Goal: Task Accomplishment & Management: Use online tool/utility

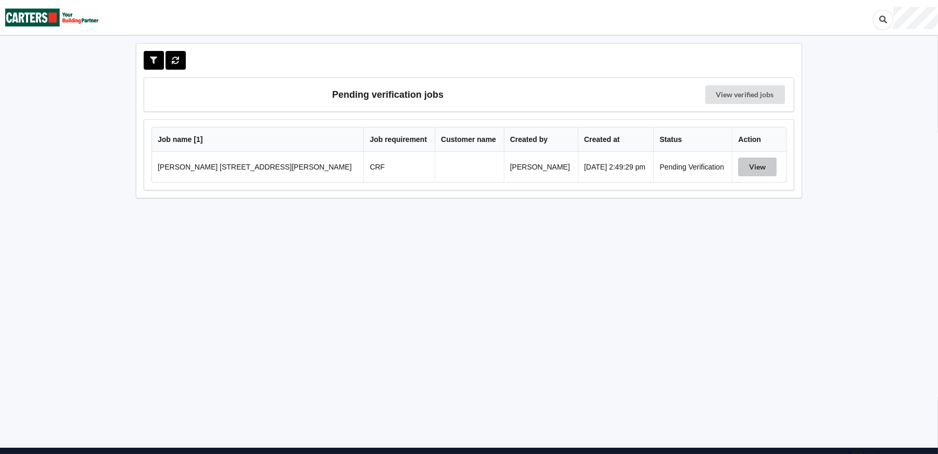
click at [754, 172] on button "View" at bounding box center [757, 167] width 39 height 19
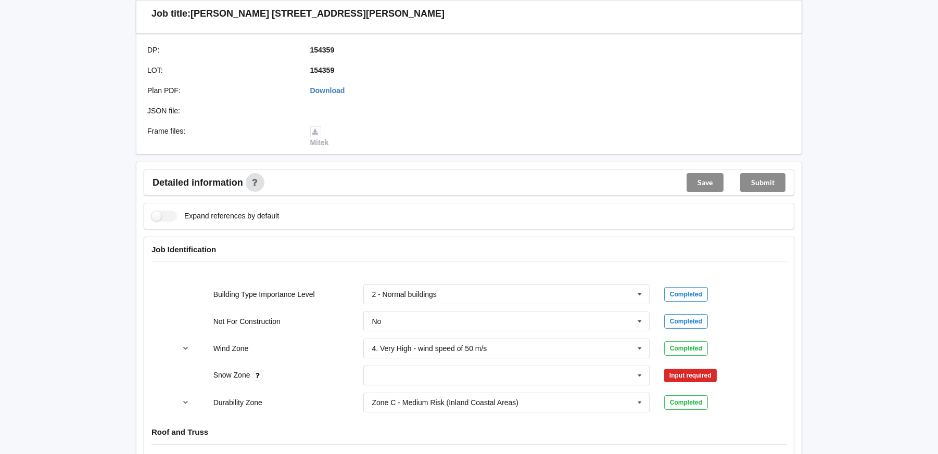
scroll to position [468, 0]
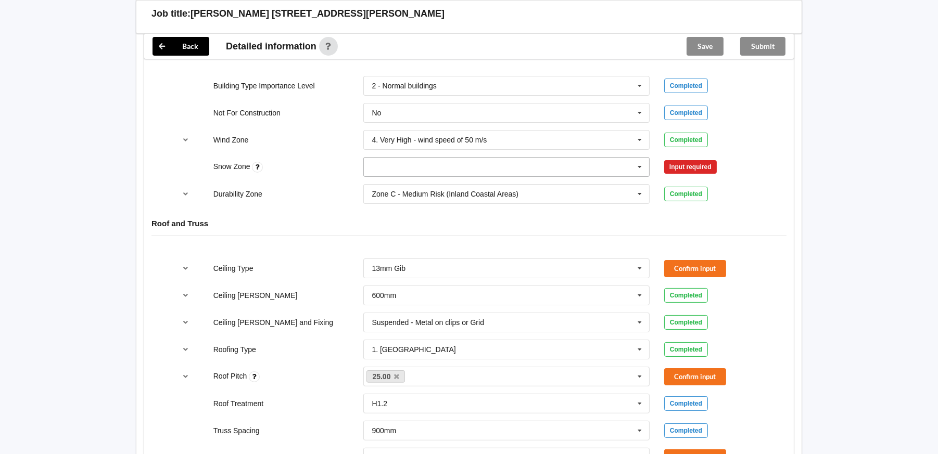
click at [527, 172] on input "text" at bounding box center [506, 167] width 285 height 19
click at [404, 187] on div "N0" at bounding box center [506, 185] width 285 height 19
click at [688, 167] on button "Confirm input" at bounding box center [695, 166] width 62 height 17
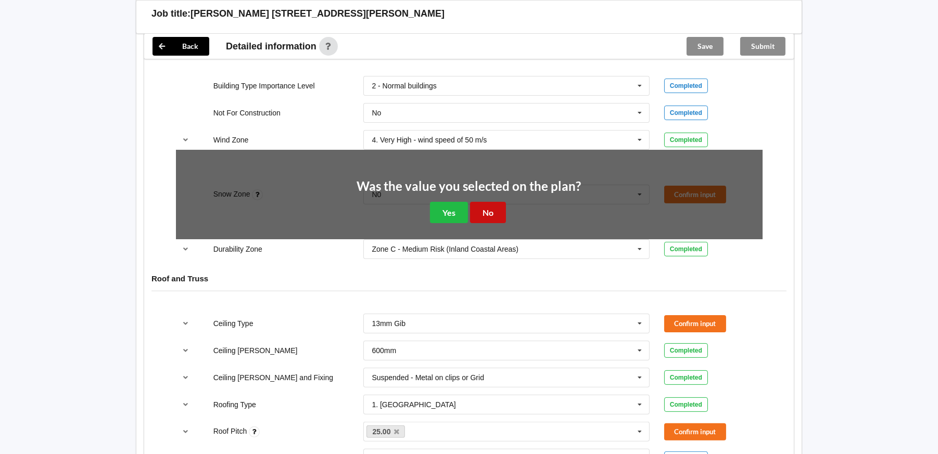
click at [486, 209] on button "No" at bounding box center [488, 212] width 36 height 21
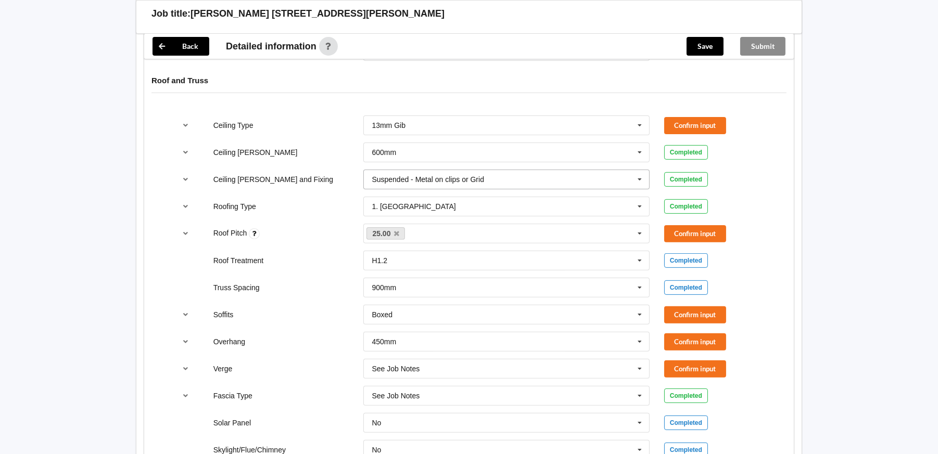
scroll to position [625, 0]
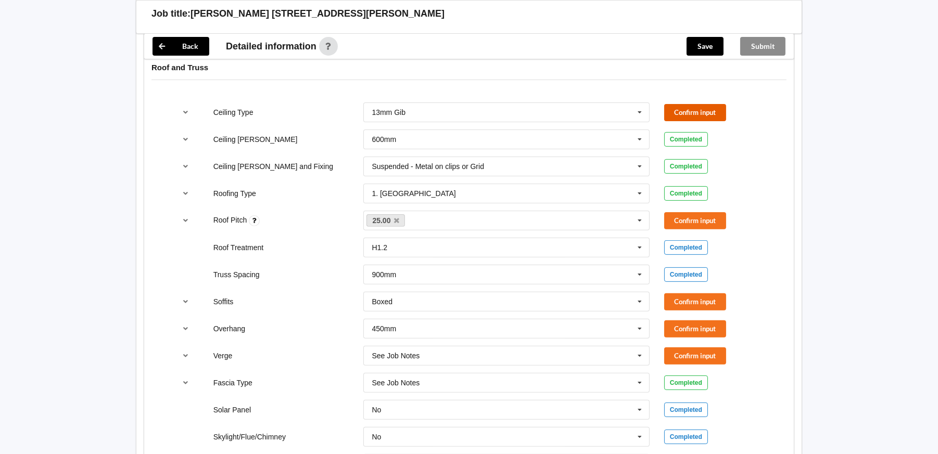
click at [694, 119] on button "Confirm input" at bounding box center [695, 112] width 62 height 17
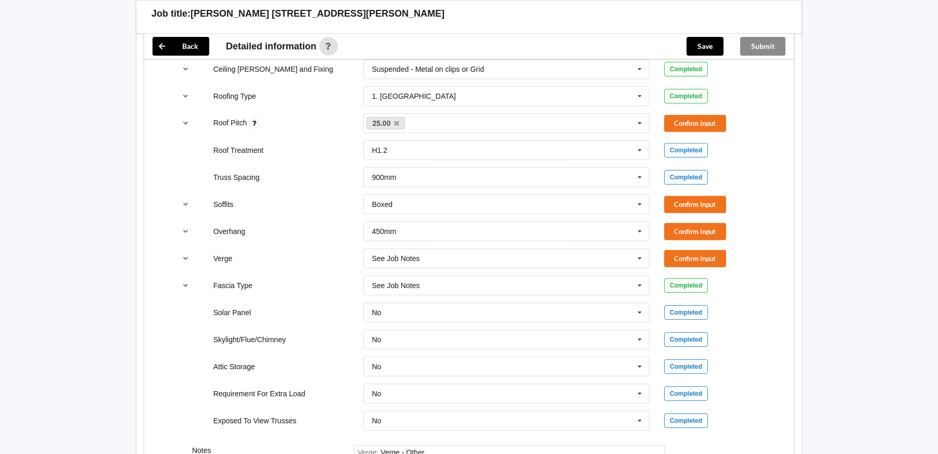
scroll to position [729, 0]
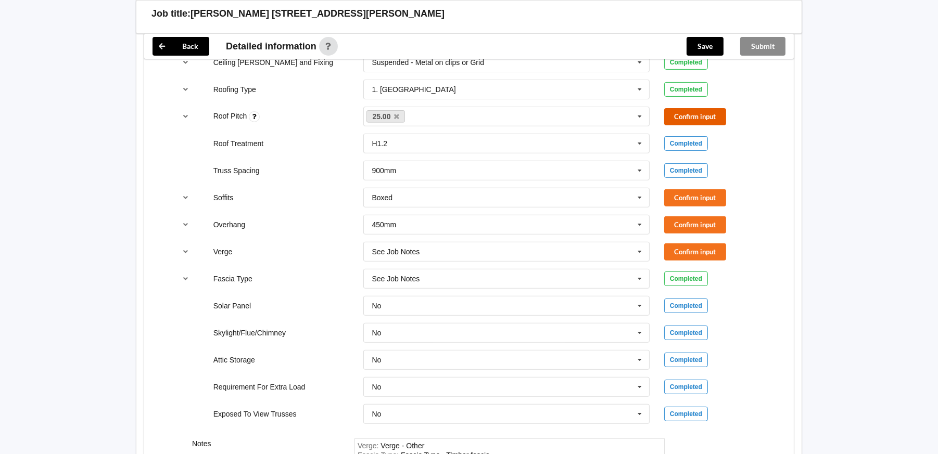
click at [704, 124] on button "Confirm input" at bounding box center [695, 116] width 62 height 17
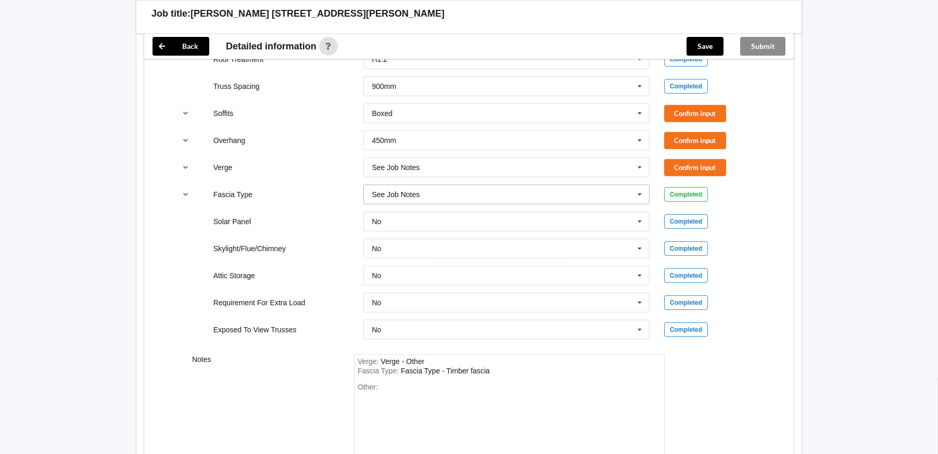
scroll to position [832, 0]
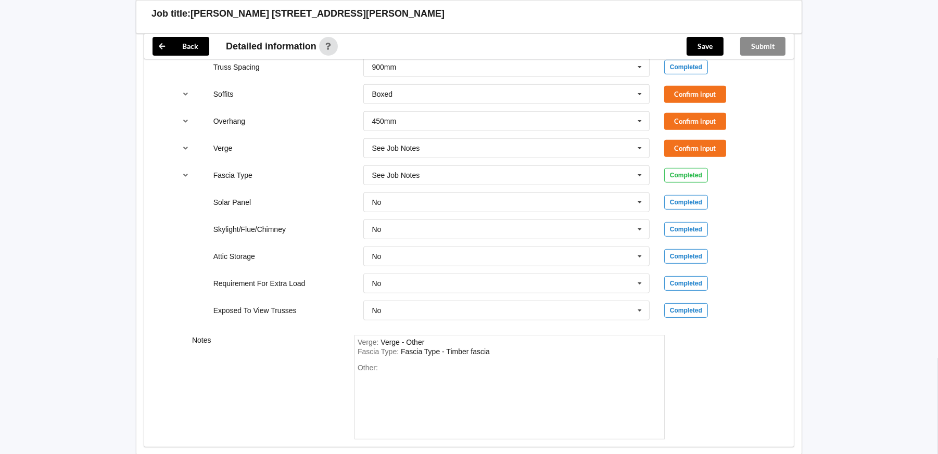
click at [717, 84] on div "Soffits Boxed Boxed Multiple Values – See As Per Plan None Raked & Boxed Raked …" at bounding box center [469, 94] width 601 height 34
click at [702, 94] on button "Confirm input" at bounding box center [695, 94] width 62 height 17
click at [639, 120] on icon at bounding box center [640, 121] width 16 height 19
click at [185, 118] on icon "reference-toggle" at bounding box center [186, 121] width 9 height 6
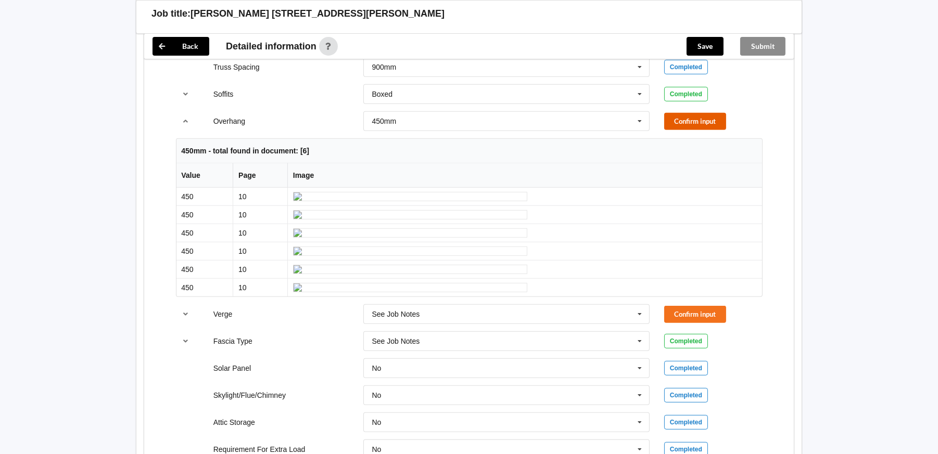
click at [698, 119] on button "Confirm input" at bounding box center [695, 121] width 62 height 17
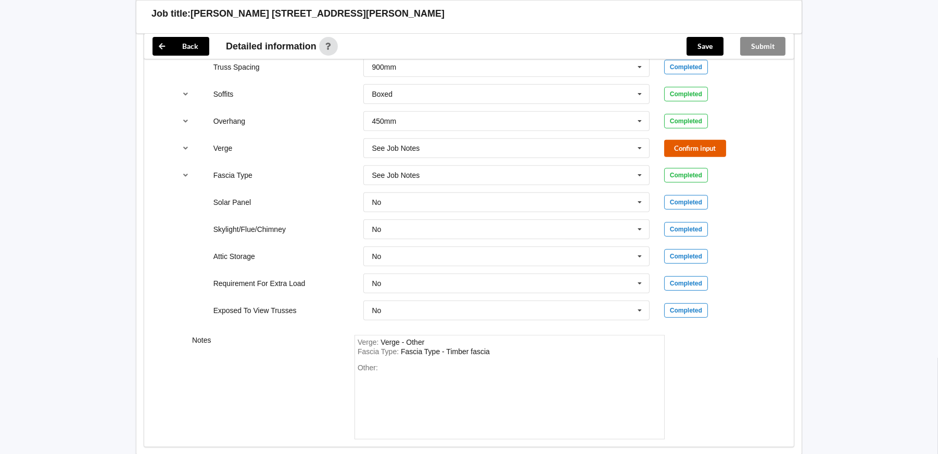
click at [682, 149] on button "Confirm input" at bounding box center [695, 148] width 62 height 17
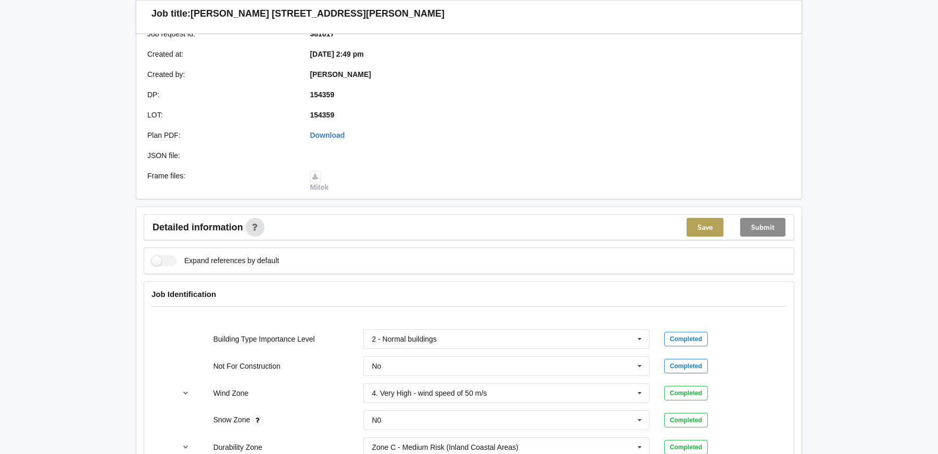
click at [700, 225] on button "Save" at bounding box center [705, 227] width 37 height 19
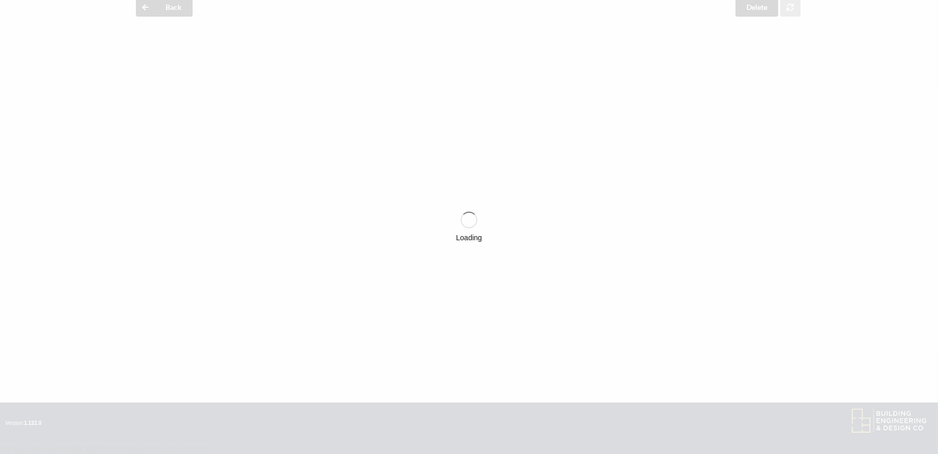
scroll to position [215, 0]
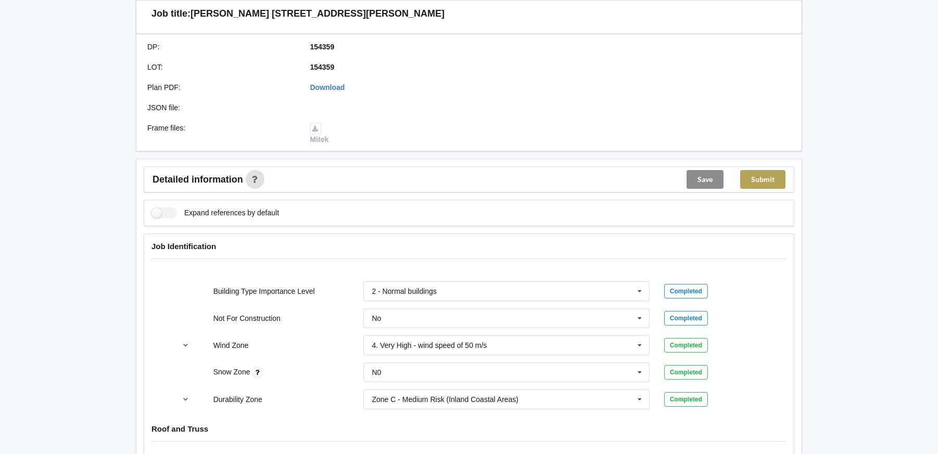
click at [765, 183] on button "Submit" at bounding box center [762, 179] width 45 height 19
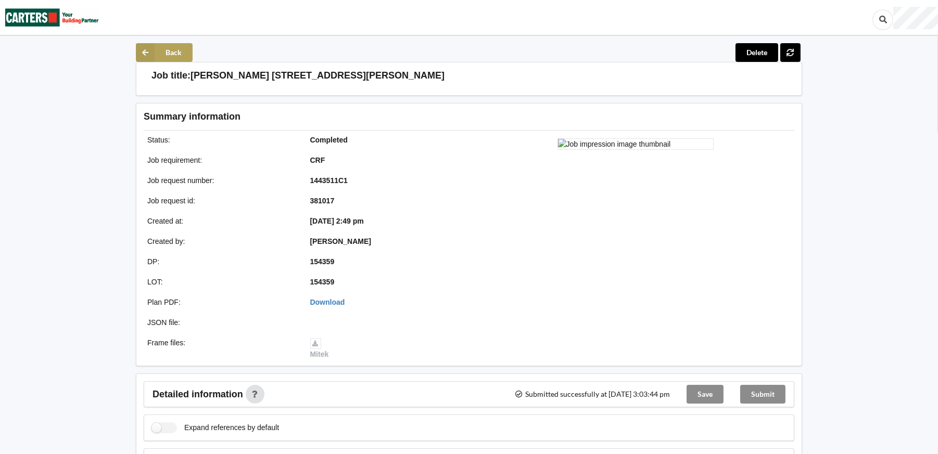
click at [162, 44] on button "Back" at bounding box center [164, 52] width 57 height 19
